Goal: Task Accomplishment & Management: Manage account settings

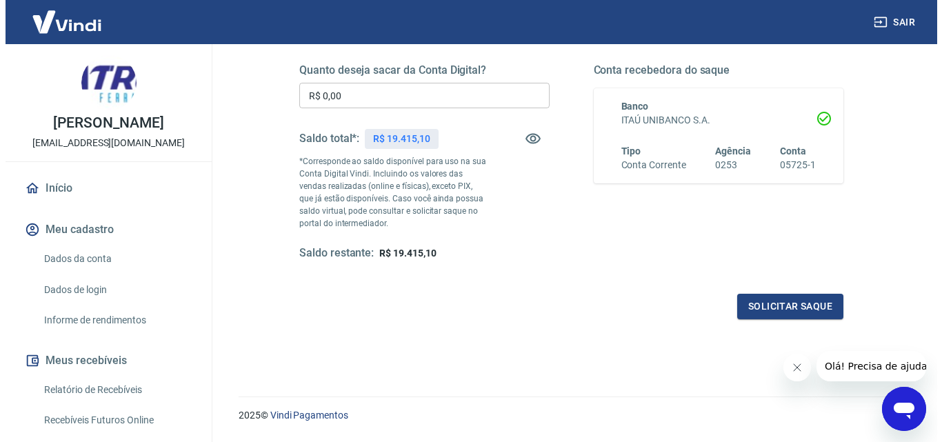
scroll to position [183, 0]
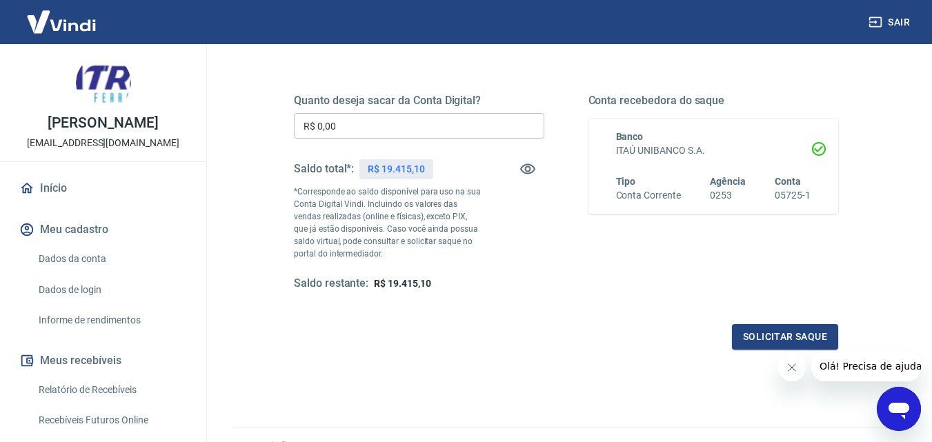
click at [408, 115] on input "R$ 0,00" at bounding box center [419, 126] width 250 height 26
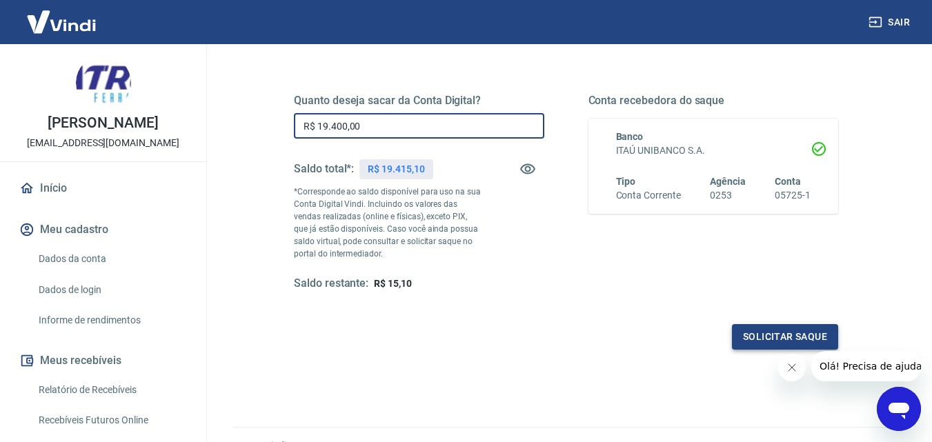
type input "R$ 19.400,00"
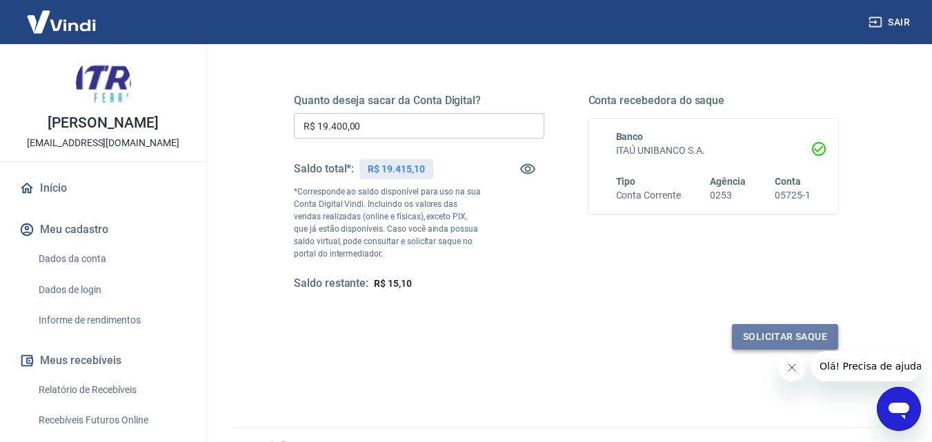
click at [748, 334] on button "Solicitar saque" at bounding box center [785, 337] width 106 height 26
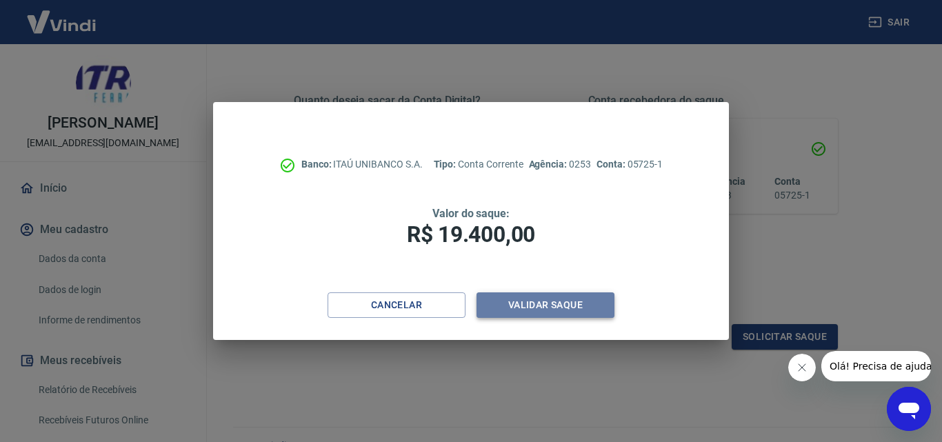
click at [552, 306] on button "Validar saque" at bounding box center [546, 305] width 138 height 26
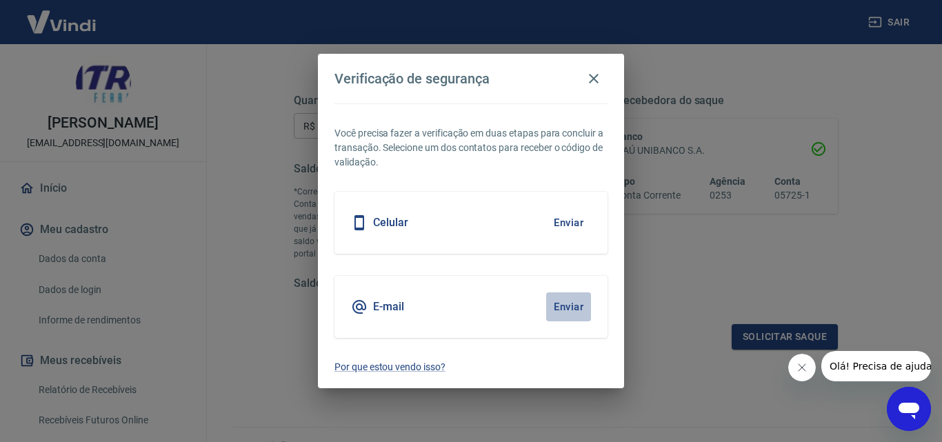
click at [552, 306] on button "Enviar" at bounding box center [568, 306] width 45 height 29
click at [564, 311] on button "Enviar" at bounding box center [568, 306] width 45 height 29
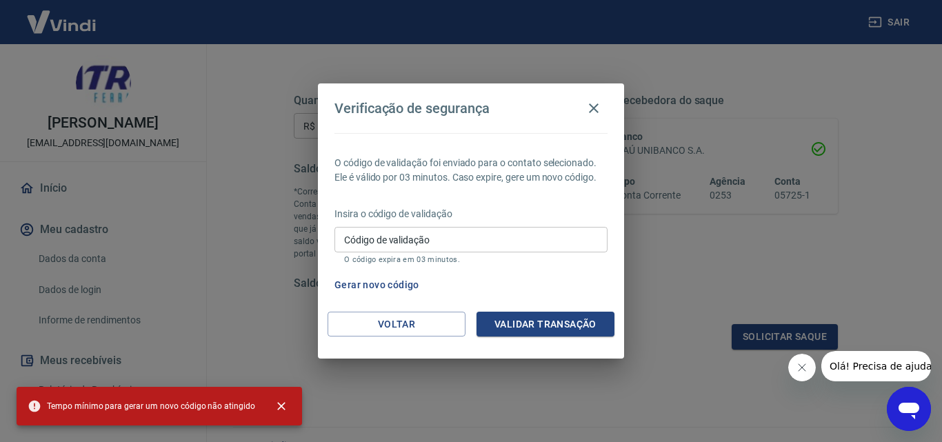
click at [509, 248] on input "Código de validação" at bounding box center [471, 240] width 273 height 26
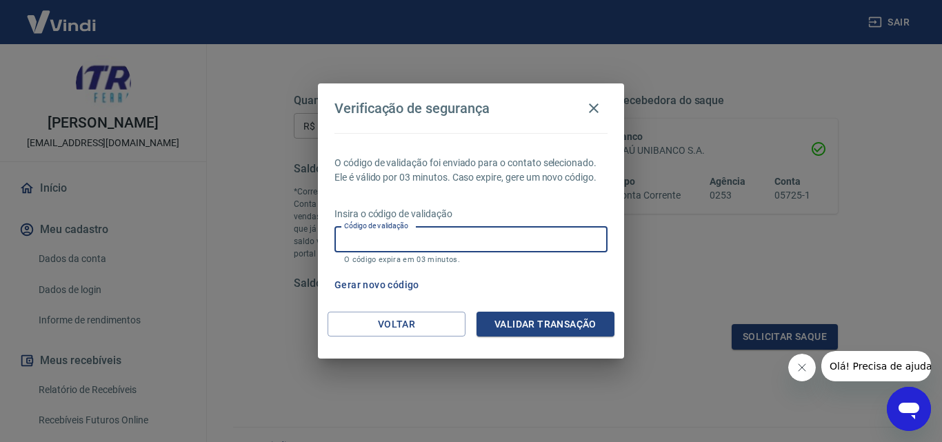
paste input "212807"
type input "212807"
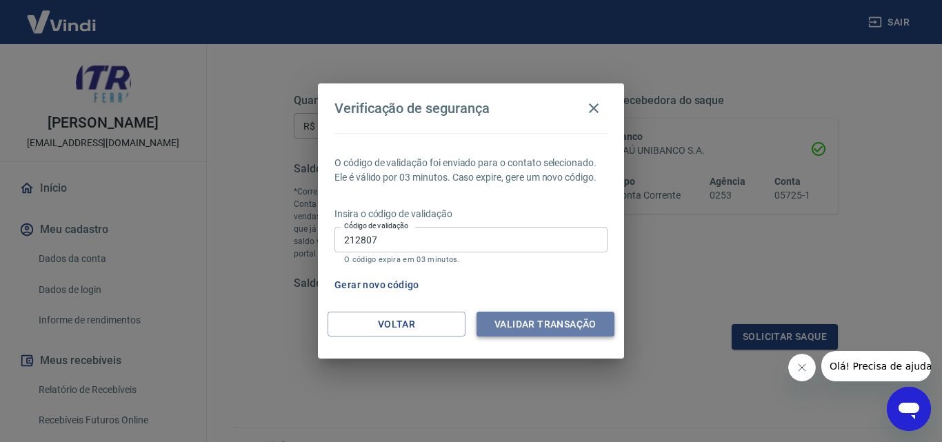
click at [553, 324] on button "Validar transação" at bounding box center [546, 325] width 138 height 26
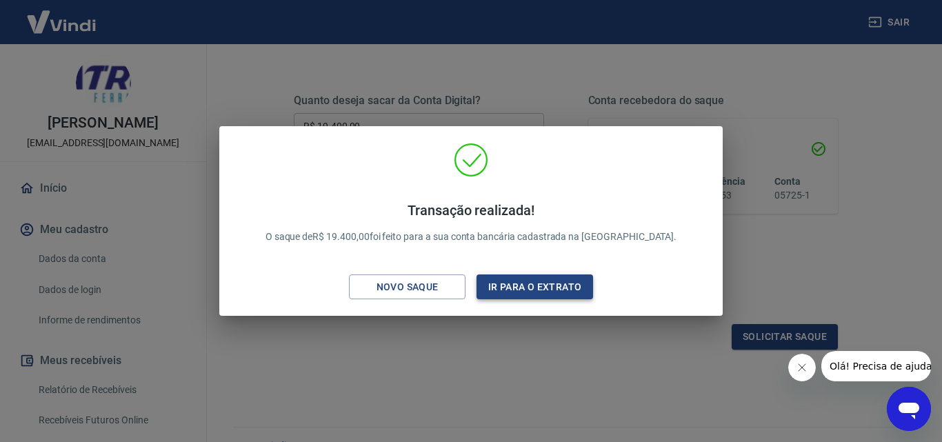
click at [530, 290] on button "Ir para o extrato" at bounding box center [535, 288] width 117 height 26
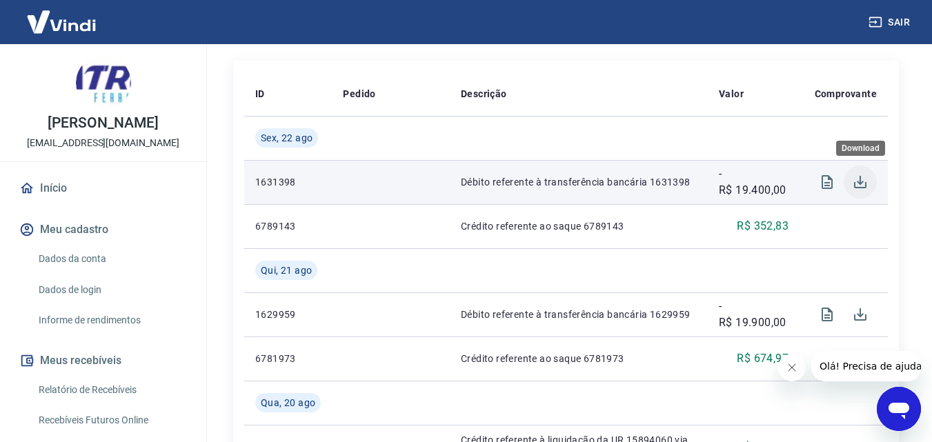
scroll to position [345, 0]
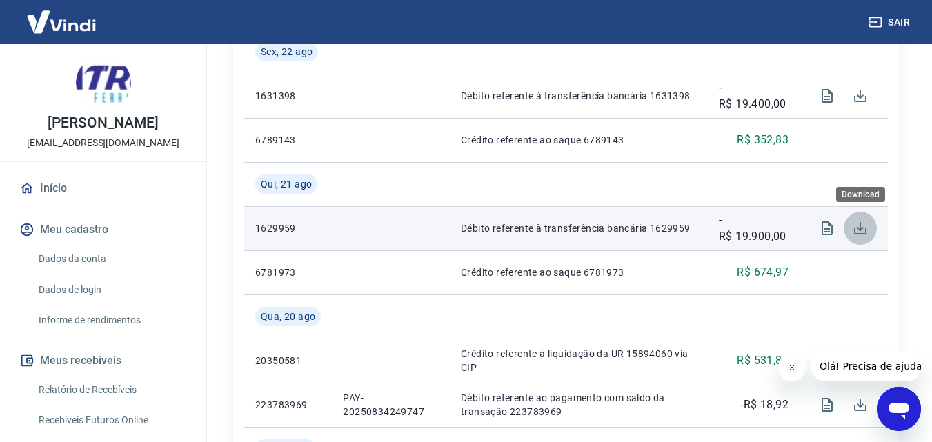
click at [859, 229] on icon "Download" at bounding box center [860, 228] width 12 height 12
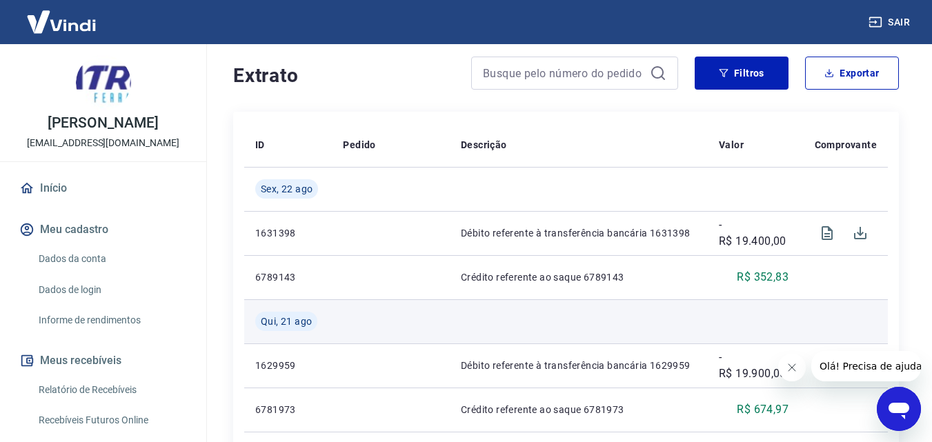
scroll to position [276, 0]
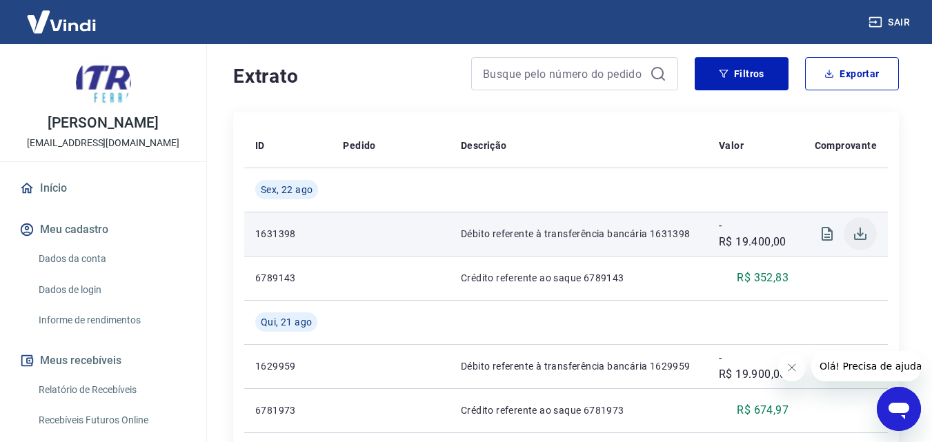
click at [860, 236] on icon "Download" at bounding box center [860, 234] width 12 height 12
